Goal: Information Seeking & Learning: Find specific fact

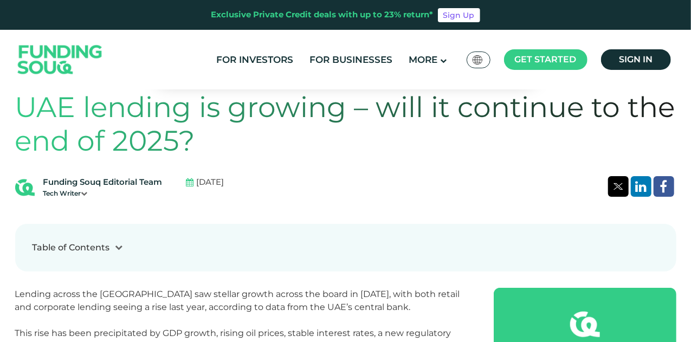
scroll to position [1634, 0]
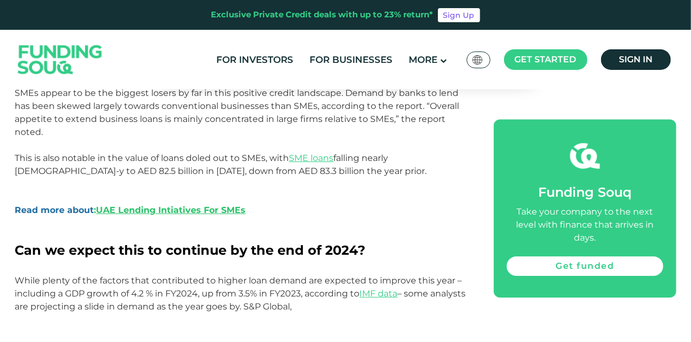
click at [377, 189] on p "This is also notable in the value of loans doled out to SMEs, with SME loans fa…" at bounding box center [242, 197] width 455 height 91
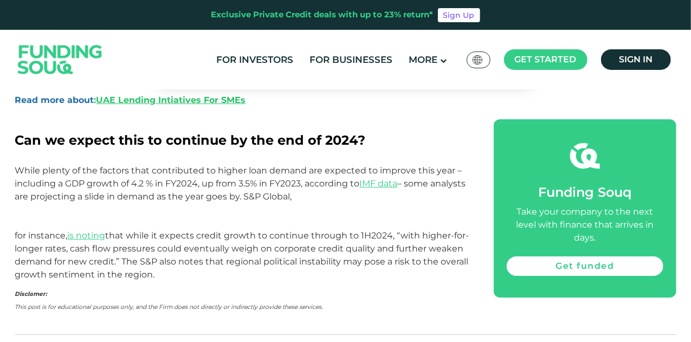
scroll to position [1743, 0]
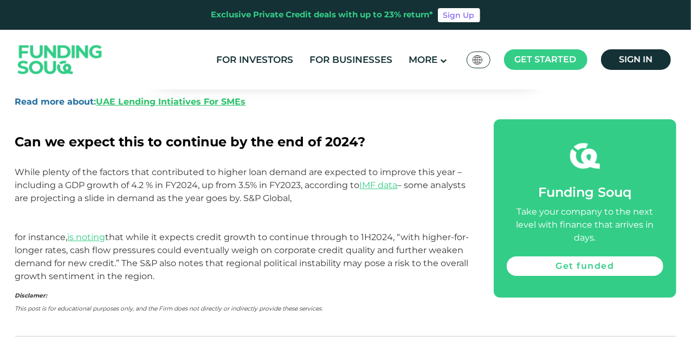
click at [170, 199] on p "While plenty of the factors that contributed to higher loan demand are expected…" at bounding box center [242, 224] width 455 height 117
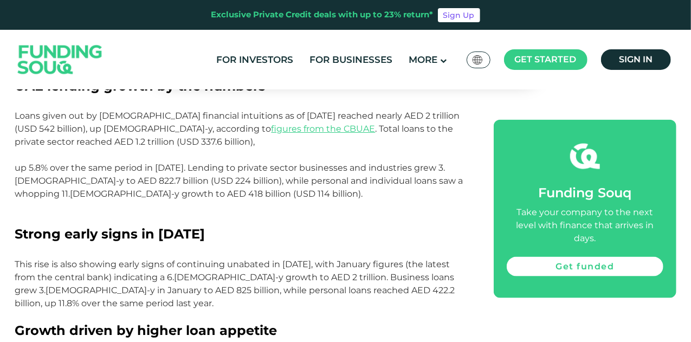
scroll to position [607, 0]
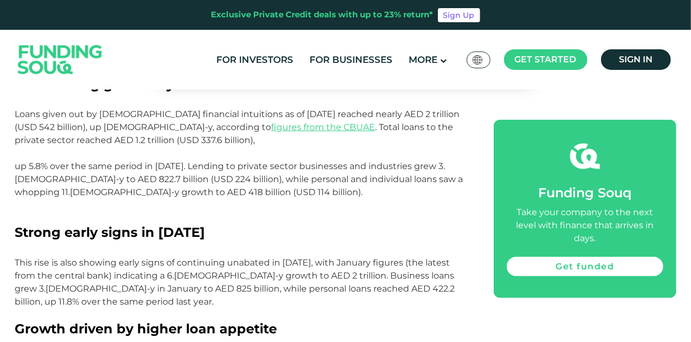
click at [251, 216] on p "Loans given out by [DEMOGRAPHIC_DATA] financial intuitions as of [DATE] reached…" at bounding box center [242, 166] width 455 height 117
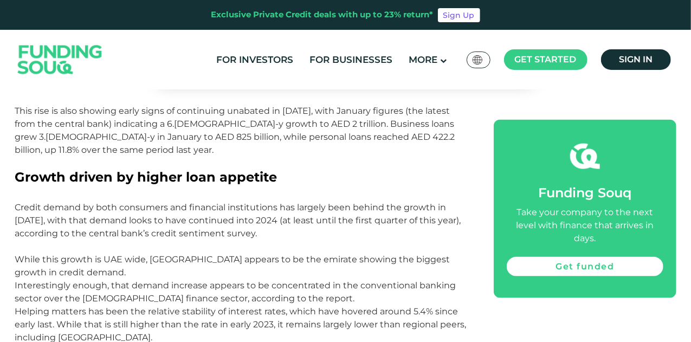
scroll to position [780, 0]
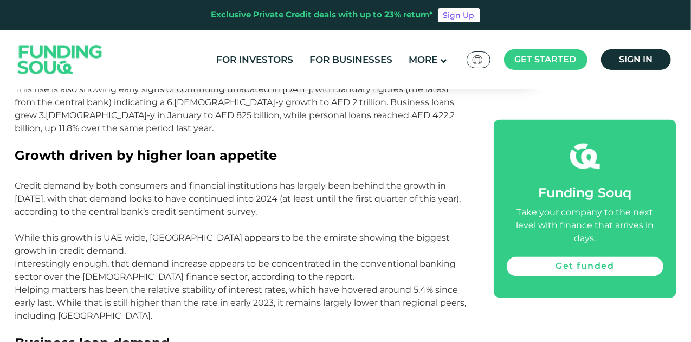
click at [309, 198] on p "Credit demand by both consumers and financial institutions has largely been beh…" at bounding box center [242, 218] width 455 height 78
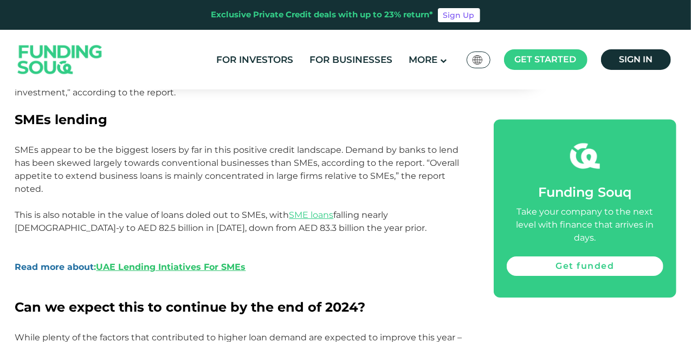
scroll to position [1604, 0]
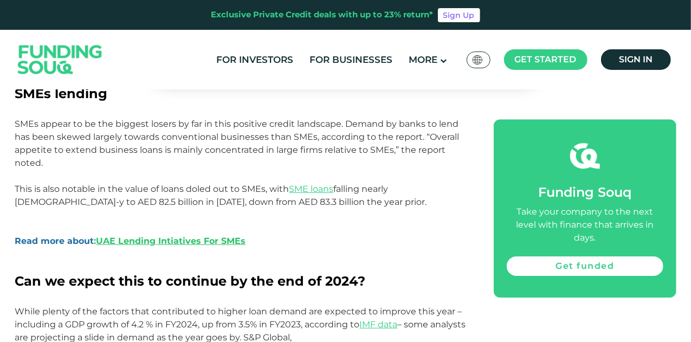
click at [365, 230] on p "This is also notable in the value of loans doled out to SMEs, with SME loans fa…" at bounding box center [242, 228] width 455 height 91
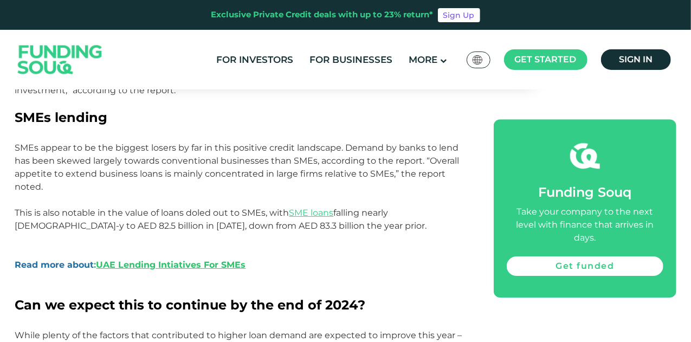
scroll to position [1582, 0]
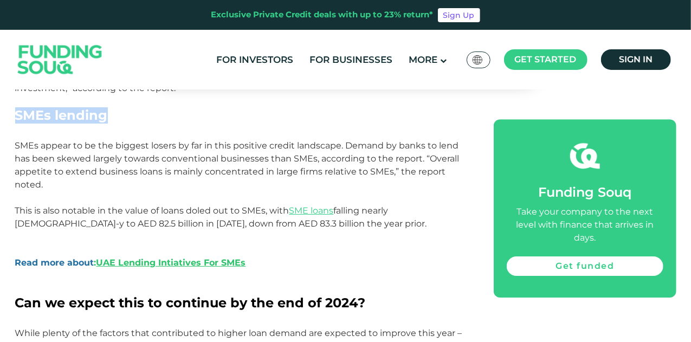
drag, startPoint x: 18, startPoint y: 114, endPoint x: 108, endPoint y: 119, distance: 89.5
click at [108, 119] on span "SMEs lending" at bounding box center [61, 115] width 93 height 16
click at [87, 212] on p "This is also notable in the value of loans doled out to SMEs, with SME loans fa…" at bounding box center [242, 249] width 455 height 91
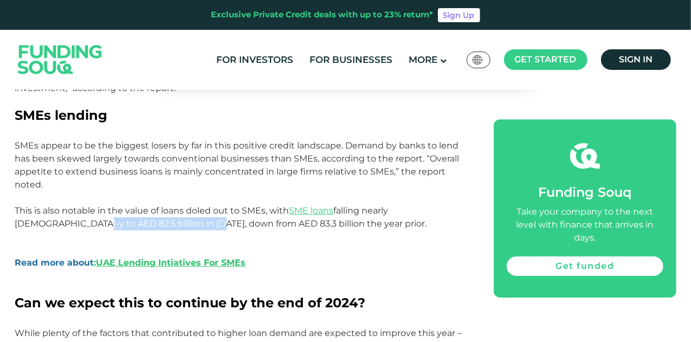
drag, startPoint x: 143, startPoint y: 224, endPoint x: 16, endPoint y: 220, distance: 127.4
click at [16, 220] on p "This is also notable in the value of loans doled out to SMEs, with SME loans fa…" at bounding box center [242, 249] width 455 height 91
copy p "82.5 billion in [DATE]"
